Goal: Information Seeking & Learning: Learn about a topic

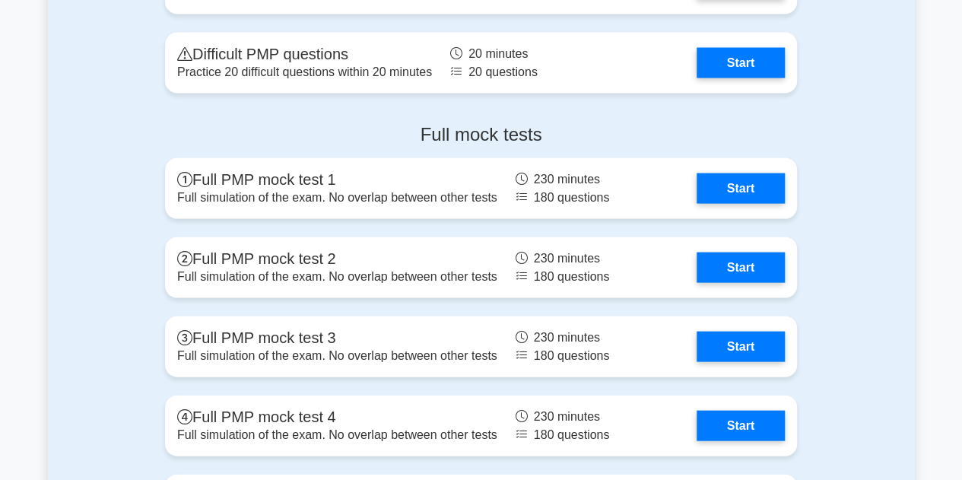
scroll to position [4287, 0]
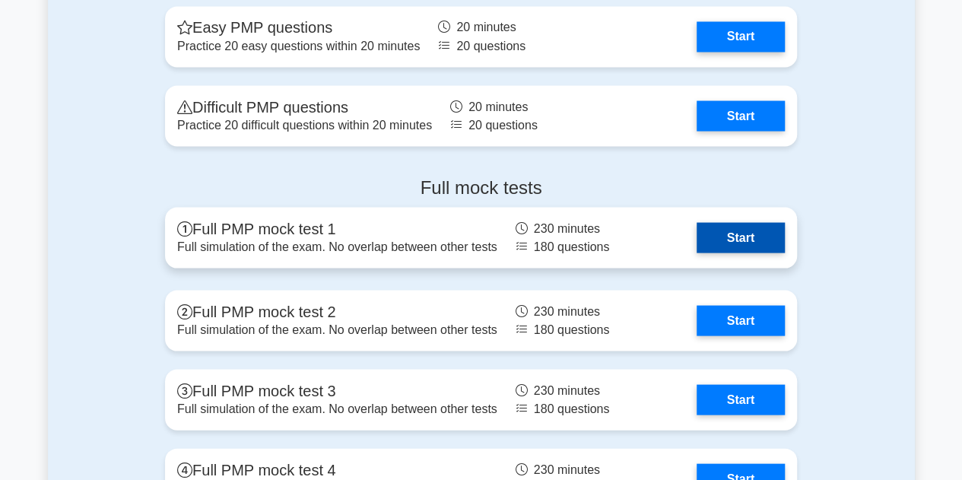
click at [726, 235] on link "Start" at bounding box center [741, 237] width 88 height 30
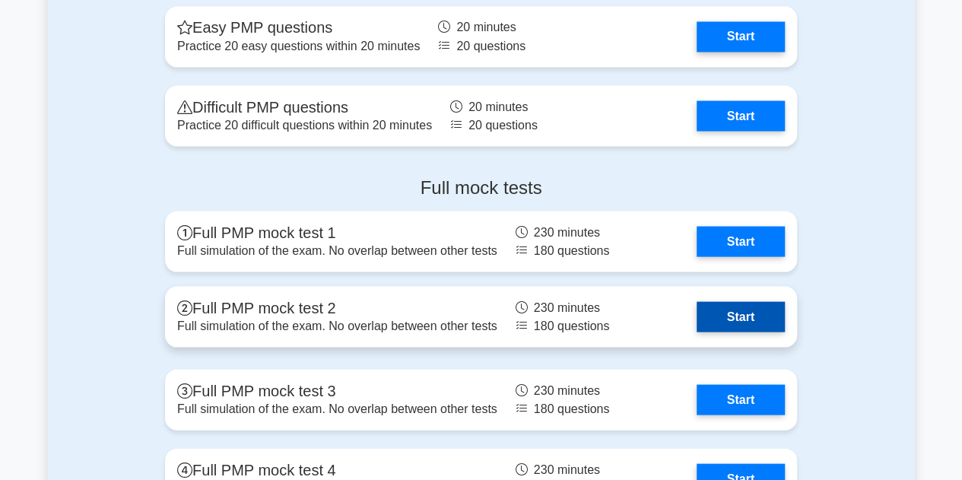
click at [723, 319] on link "Start" at bounding box center [741, 316] width 88 height 30
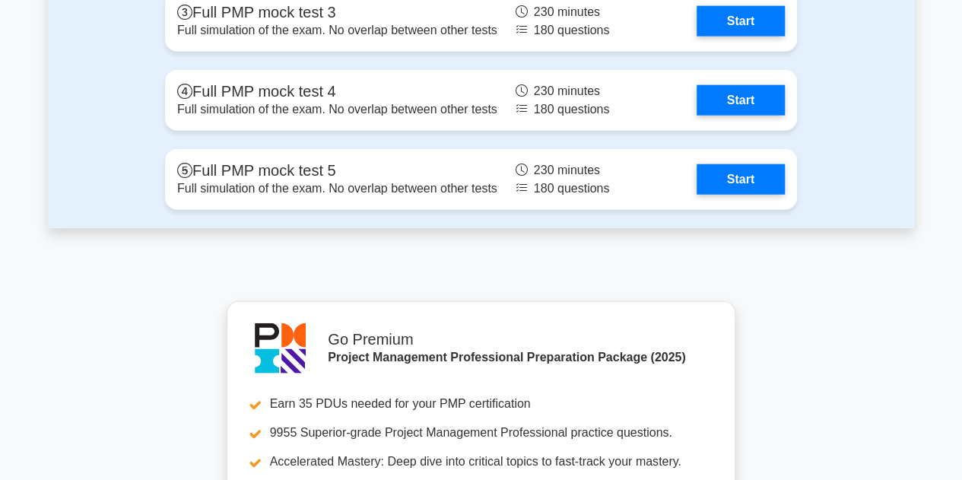
scroll to position [4705, 0]
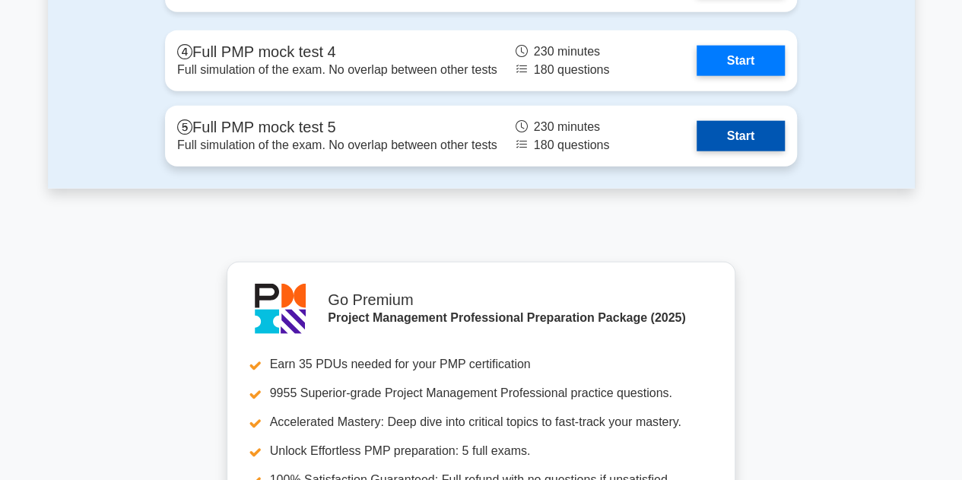
click at [762, 134] on link "Start" at bounding box center [741, 136] width 88 height 30
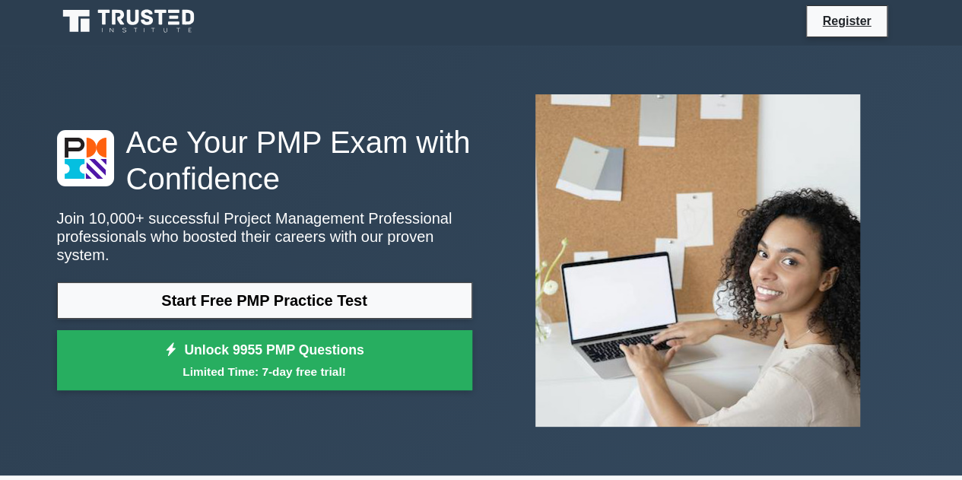
scroll to position [0, 0]
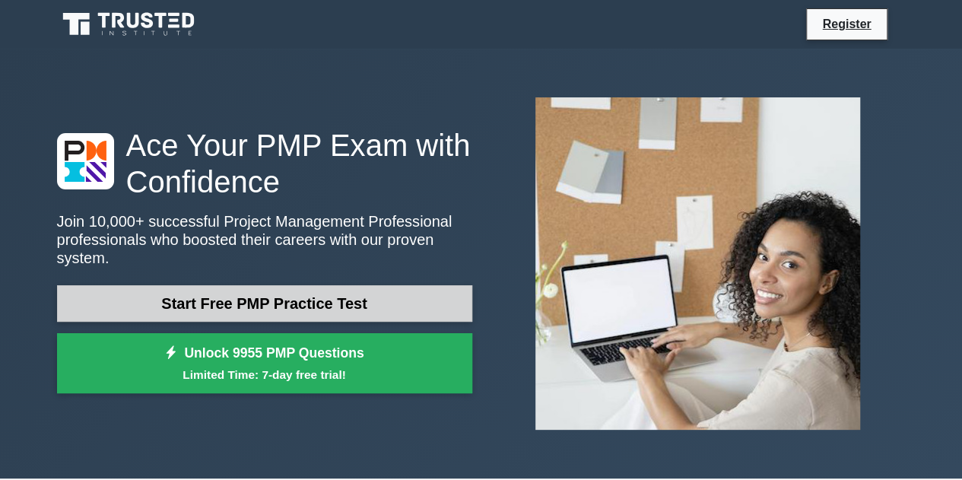
click at [408, 285] on link "Start Free PMP Practice Test" at bounding box center [264, 303] width 415 height 37
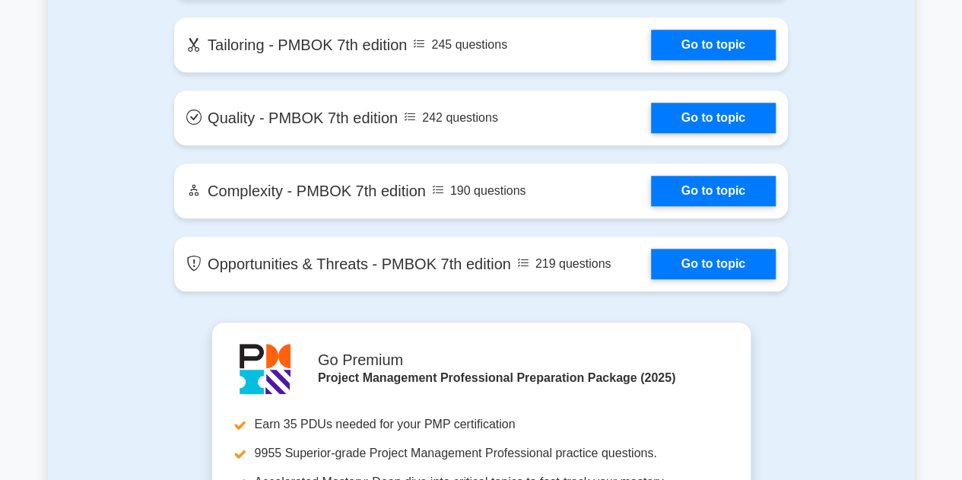
scroll to position [3491, 0]
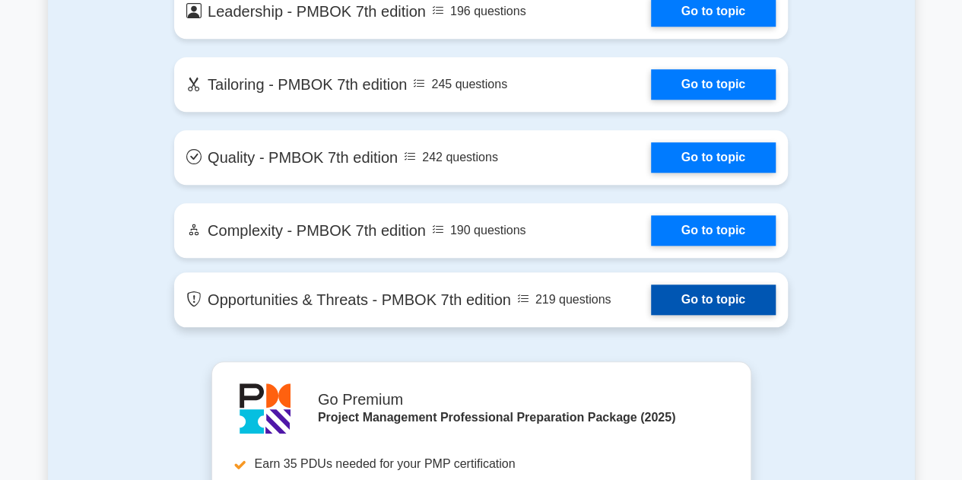
click at [723, 299] on link "Go to topic" at bounding box center [713, 299] width 125 height 30
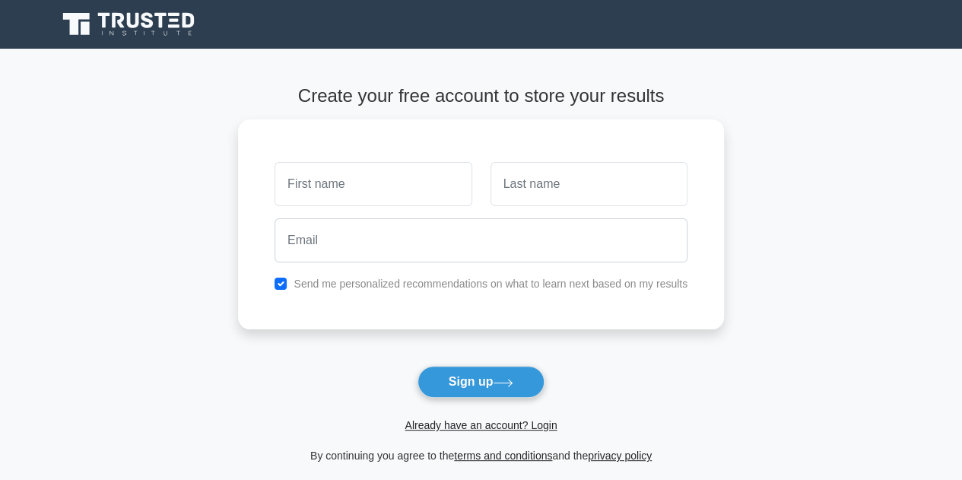
drag, startPoint x: 969, startPoint y: 311, endPoint x: 579, endPoint y: 380, distance: 396.1
click at [579, 380] on form "Create your free account to store your results Send me personalized recommendat…" at bounding box center [481, 275] width 486 height 380
